Goal: Information Seeking & Learning: Learn about a topic

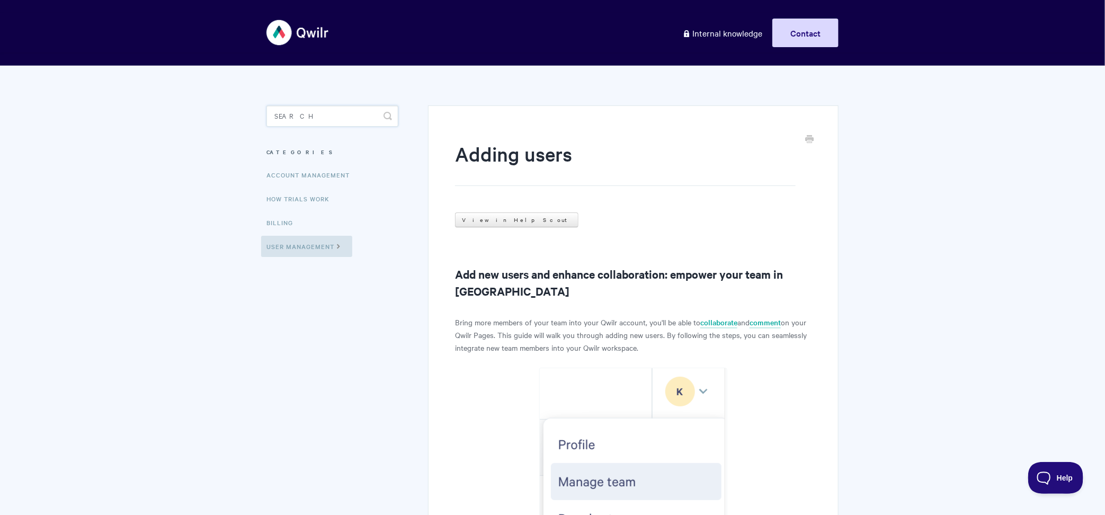
drag, startPoint x: 0, startPoint y: 0, endPoint x: 314, endPoint y: 120, distance: 336.1
click at [314, 120] on input "Search" at bounding box center [332, 115] width 132 height 21
type input "cloning"
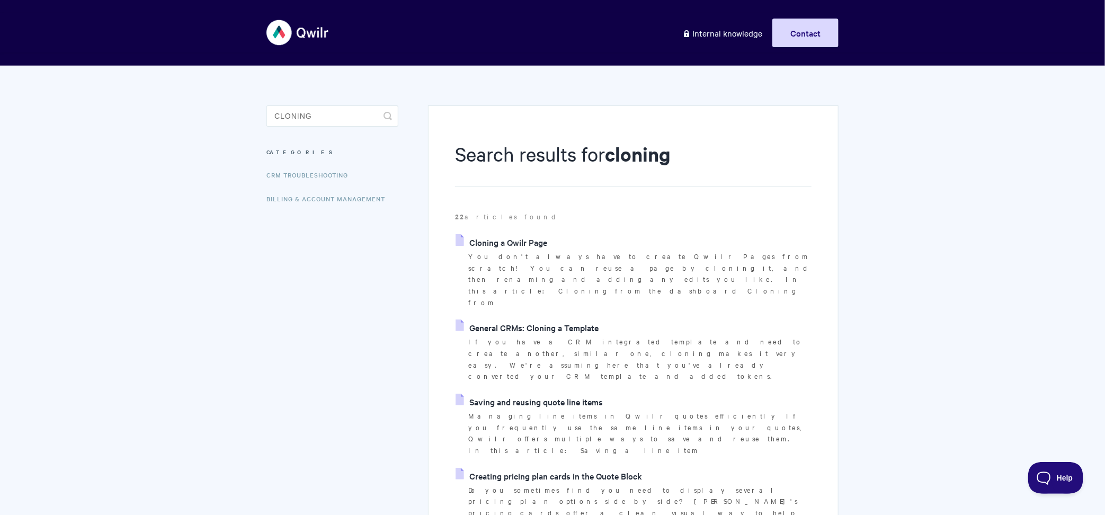
click at [495, 237] on link "Cloning a Qwilr Page" at bounding box center [501, 242] width 92 height 16
